Goal: Navigation & Orientation: Understand site structure

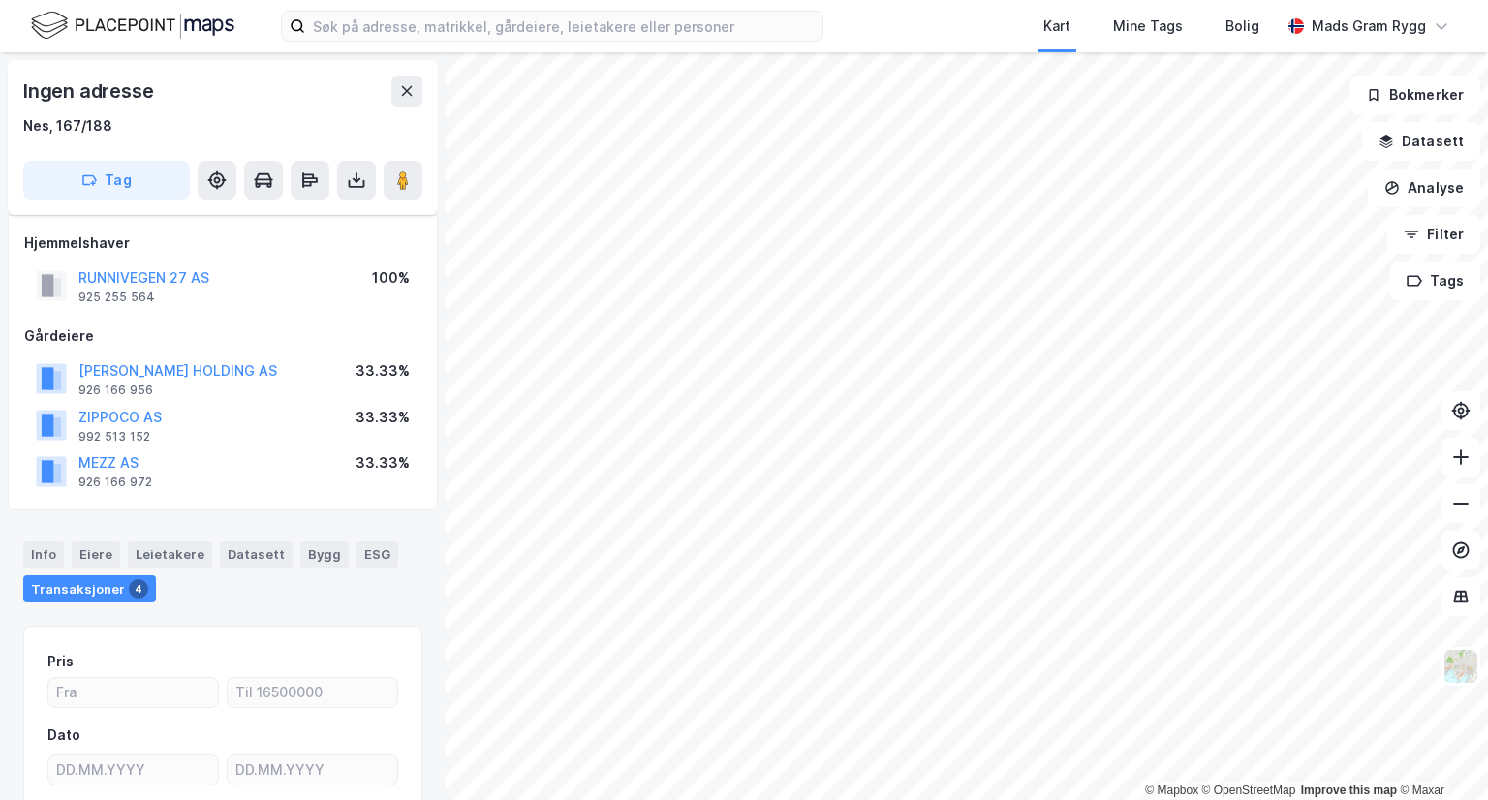
scroll to position [33, 0]
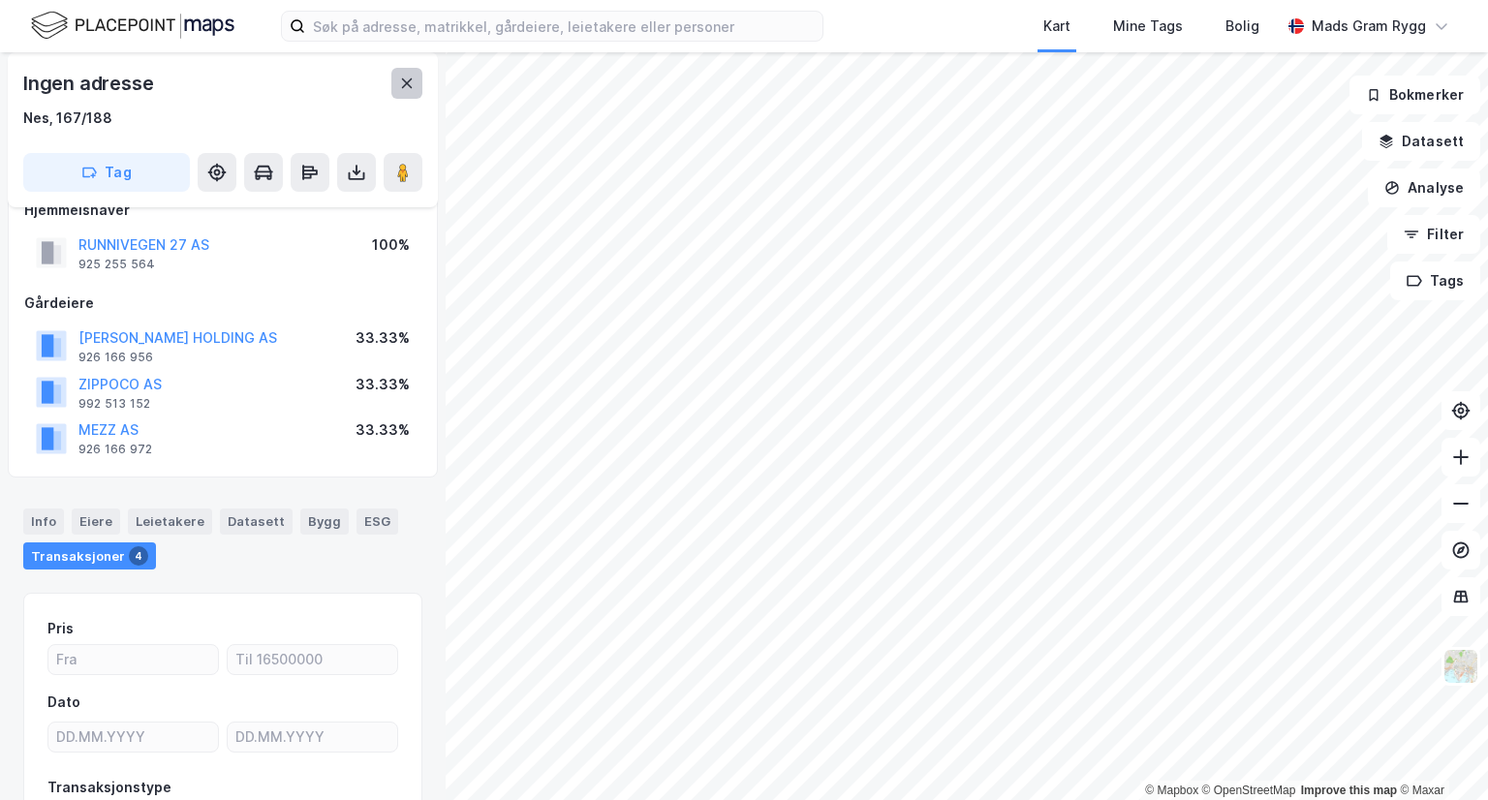
click at [411, 80] on icon at bounding box center [406, 83] width 15 height 15
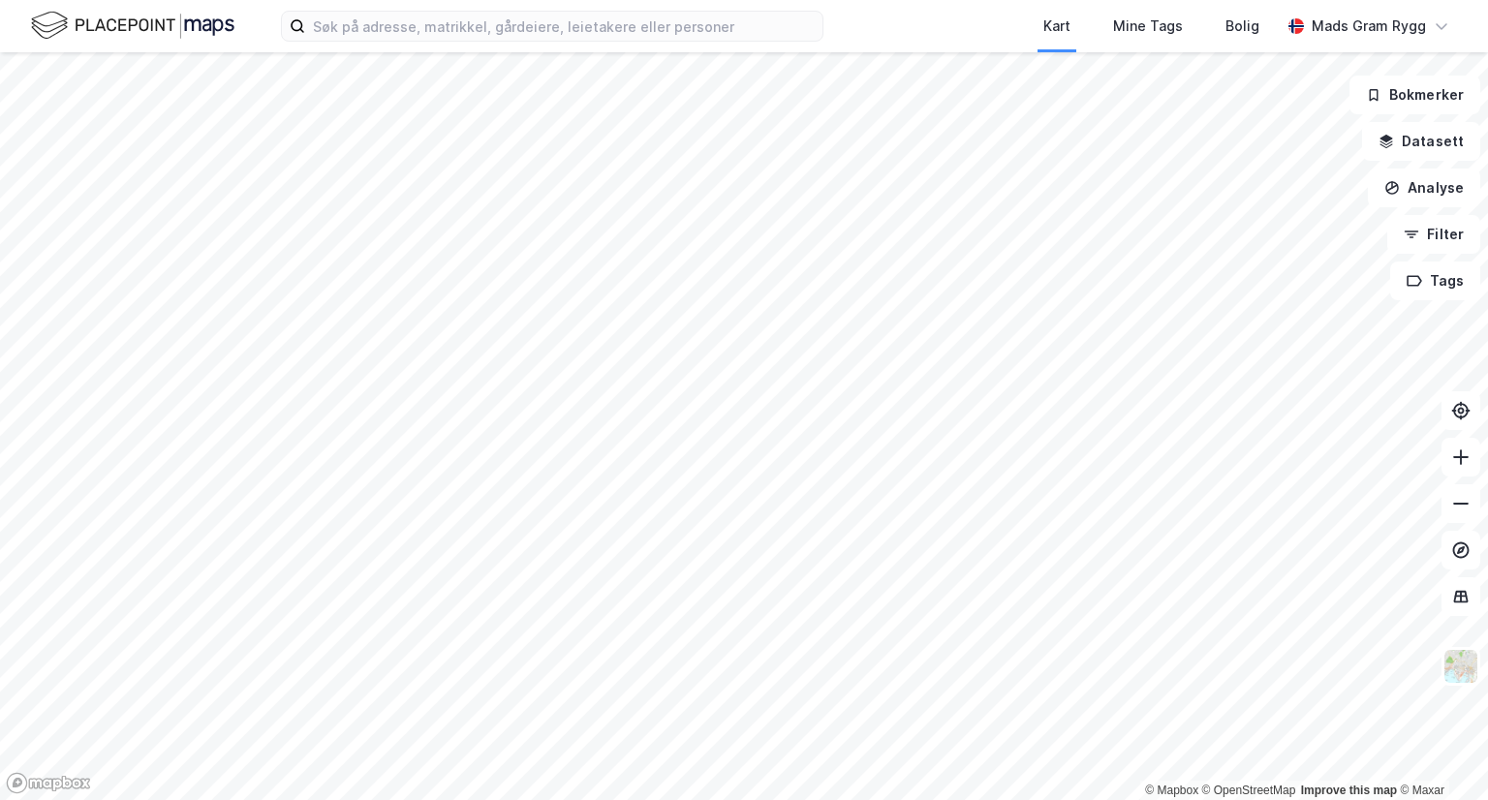
click at [211, 31] on img at bounding box center [132, 26] width 203 height 34
click at [1464, 670] on img at bounding box center [1460, 666] width 37 height 37
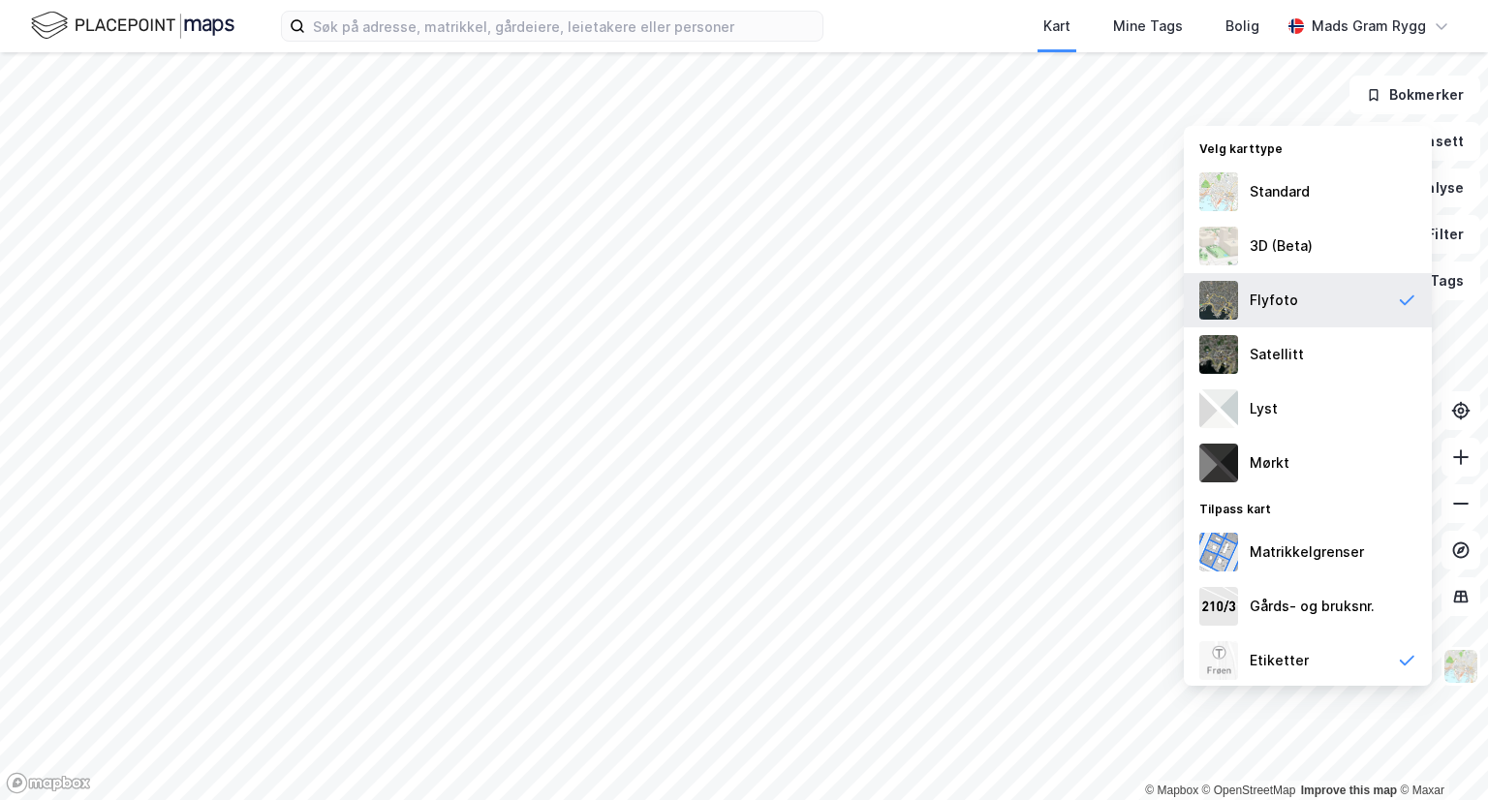
click at [1236, 295] on img at bounding box center [1218, 300] width 39 height 39
click at [1397, 301] on icon at bounding box center [1406, 300] width 19 height 19
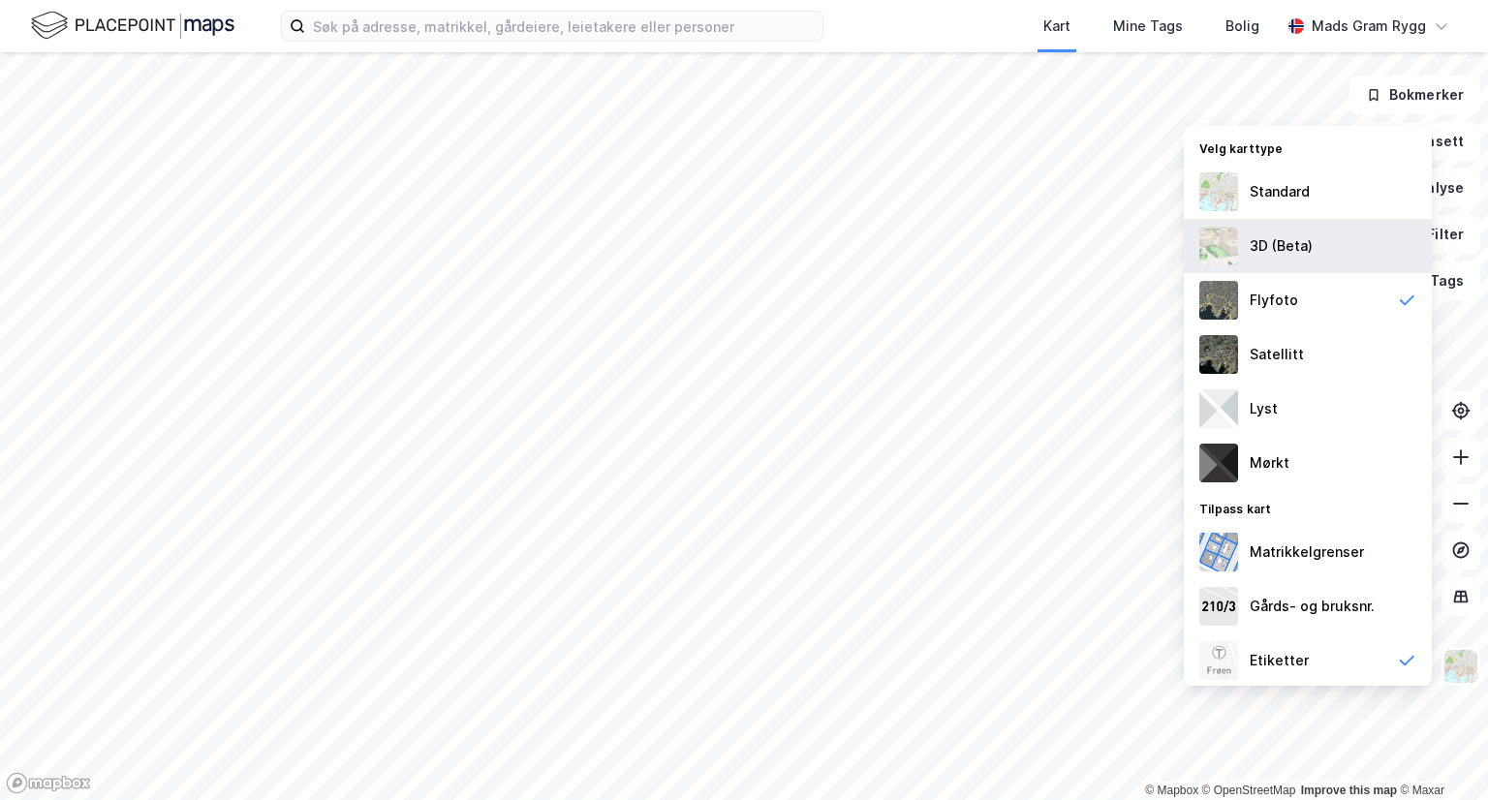
click at [1302, 257] on div "3D (Beta)" at bounding box center [1307, 246] width 248 height 54
